Goal: Find specific page/section: Find specific page/section

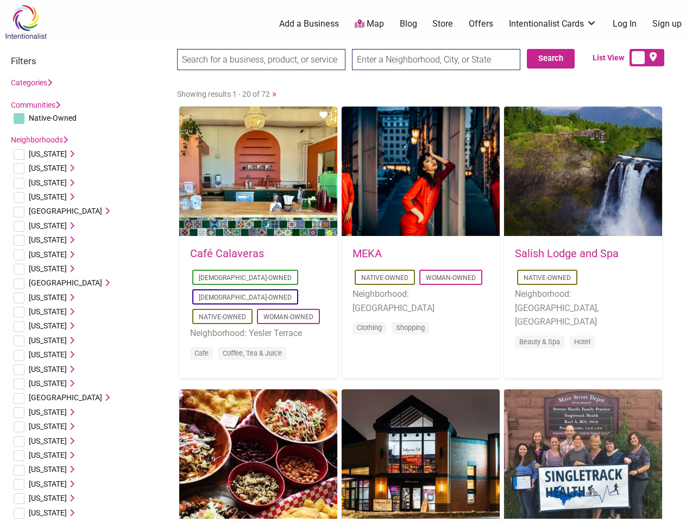
click at [343, 261] on div "MEKA [DEMOGRAPHIC_DATA]-Owned Woman-Owned Neighborhood: Downtown Clothing Shopp…" at bounding box center [421, 298] width 158 height 122
click at [53, 118] on span "Native-Owned" at bounding box center [53, 118] width 48 height 9
click at [44, 154] on span "[US_STATE]" at bounding box center [48, 153] width 38 height 9
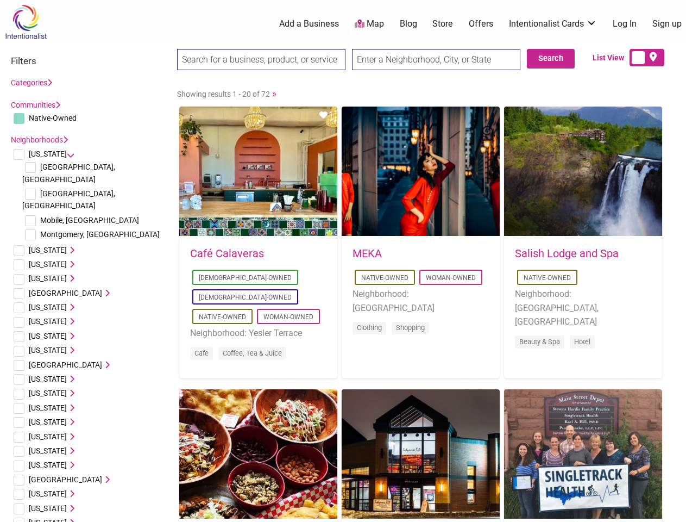
click at [67, 154] on icon at bounding box center [71, 154] width 8 height 8
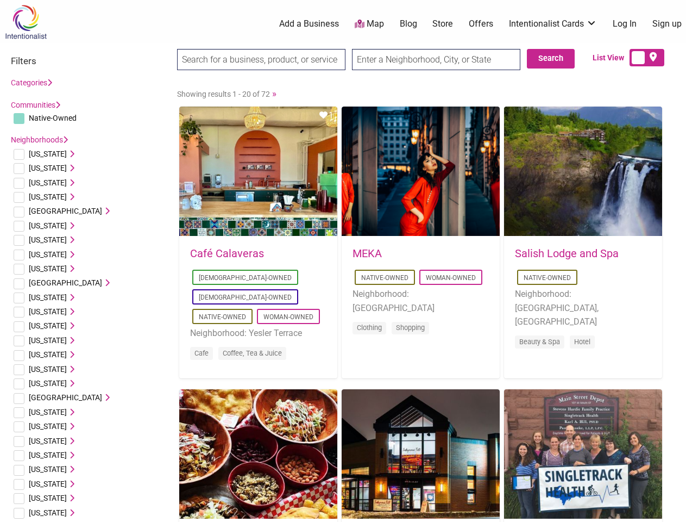
click at [40, 168] on span "[US_STATE]" at bounding box center [48, 168] width 38 height 9
click at [67, 168] on icon at bounding box center [71, 168] width 8 height 8
click at [42, 183] on span "[US_STATE]" at bounding box center [48, 182] width 38 height 9
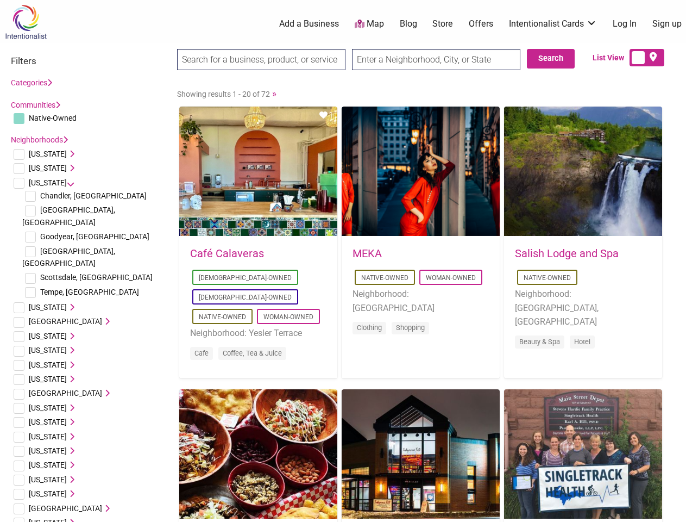
click at [67, 183] on icon at bounding box center [71, 183] width 8 height 8
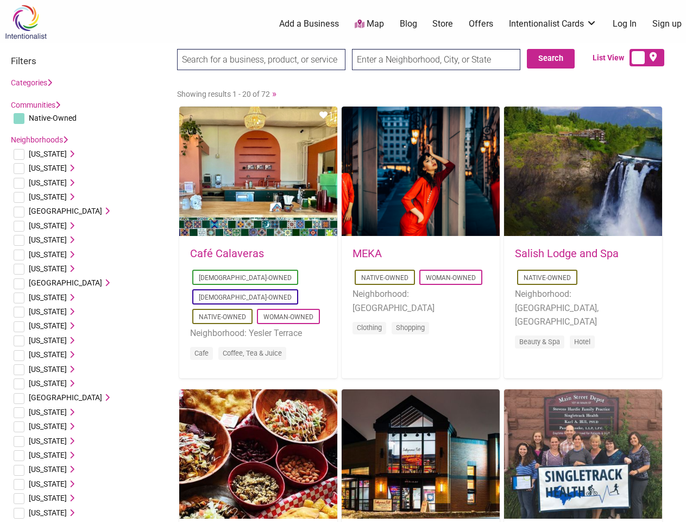
click at [45, 197] on span "[US_STATE]" at bounding box center [48, 196] width 38 height 9
click at [67, 197] on icon at bounding box center [71, 197] width 8 height 8
